Goal: Navigation & Orientation: Find specific page/section

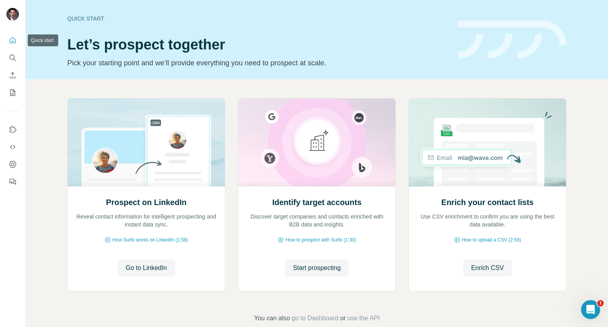
click at [13, 41] on icon "Quick start" at bounding box center [13, 40] width 6 height 6
click at [18, 95] on button "My lists" at bounding box center [12, 92] width 13 height 14
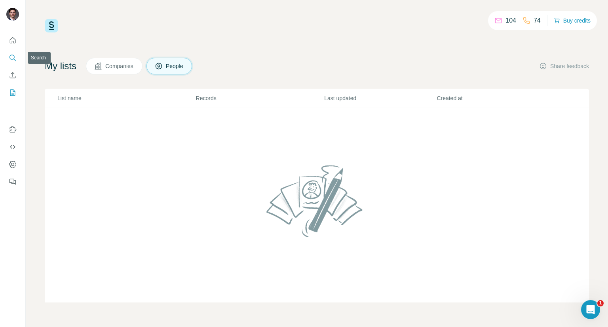
click at [12, 59] on icon "Search" at bounding box center [11, 57] width 5 height 5
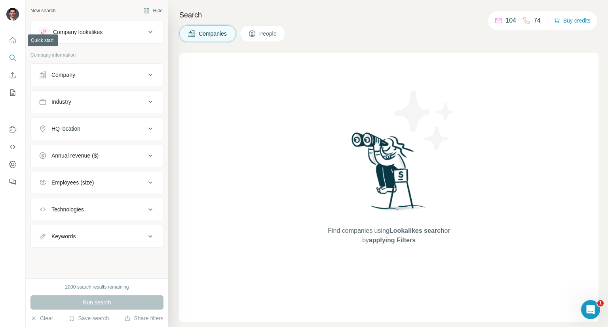
click at [13, 42] on icon "Quick start" at bounding box center [13, 40] width 8 height 8
